Goal: Contribute content

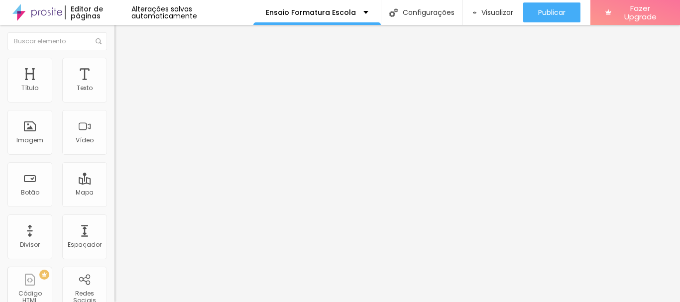
click at [545, 10] on span "Publicar" at bounding box center [551, 12] width 27 height 8
